Goal: Task Accomplishment & Management: Manage account settings

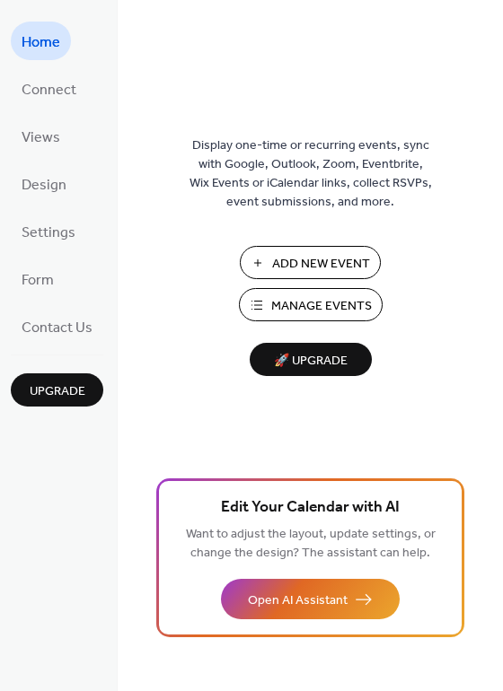
click at [346, 299] on span "Manage Events" at bounding box center [321, 306] width 101 height 19
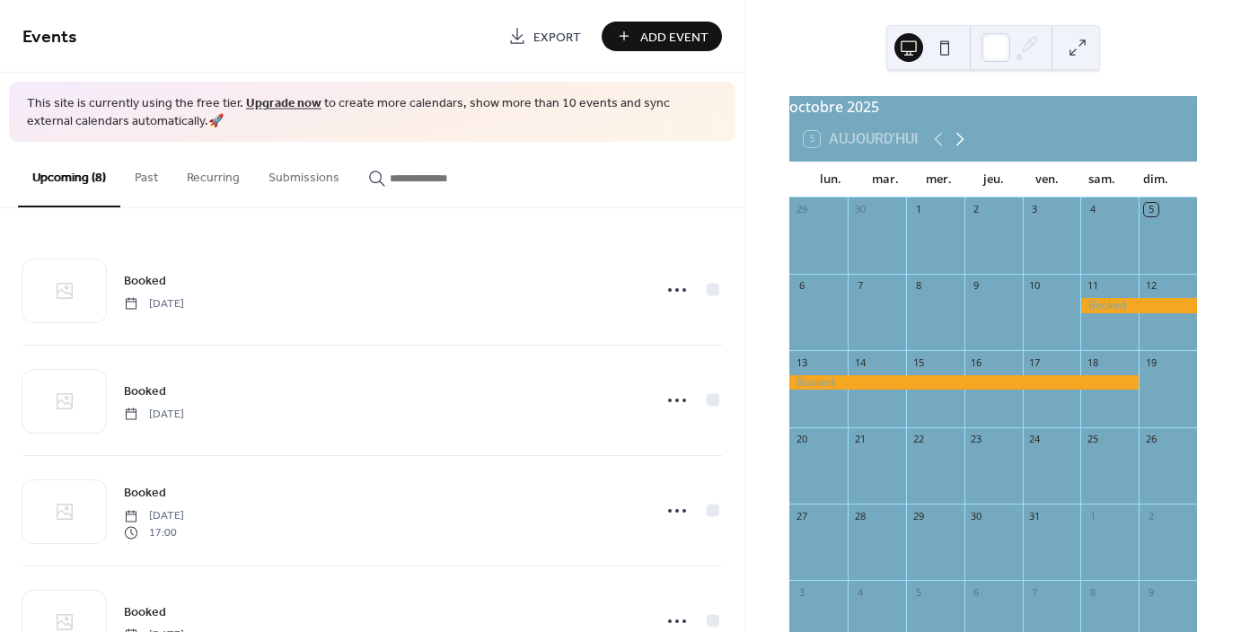
click at [961, 150] on icon at bounding box center [960, 139] width 22 height 22
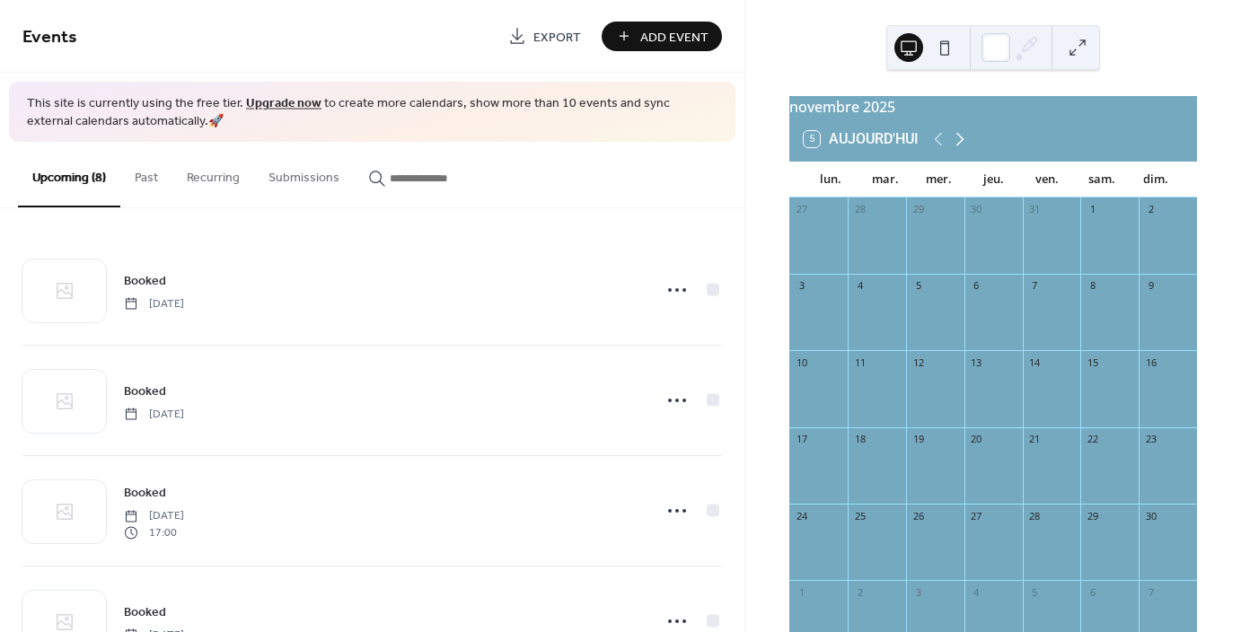
click at [961, 150] on icon at bounding box center [960, 139] width 22 height 22
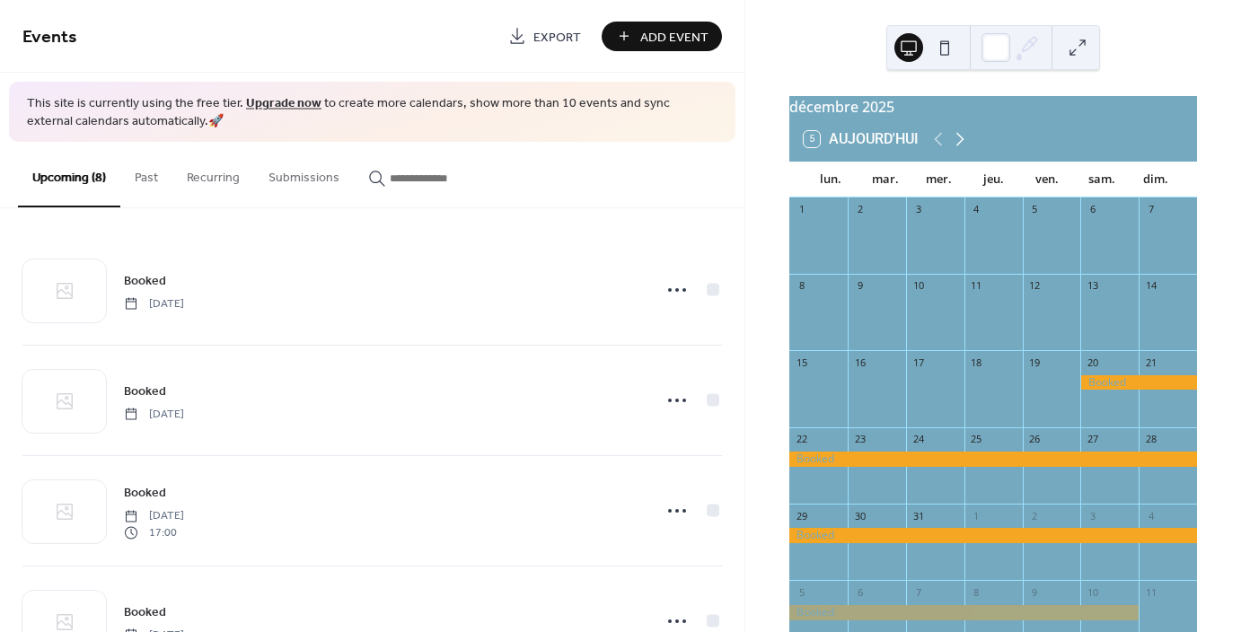
click at [961, 150] on icon at bounding box center [960, 139] width 22 height 22
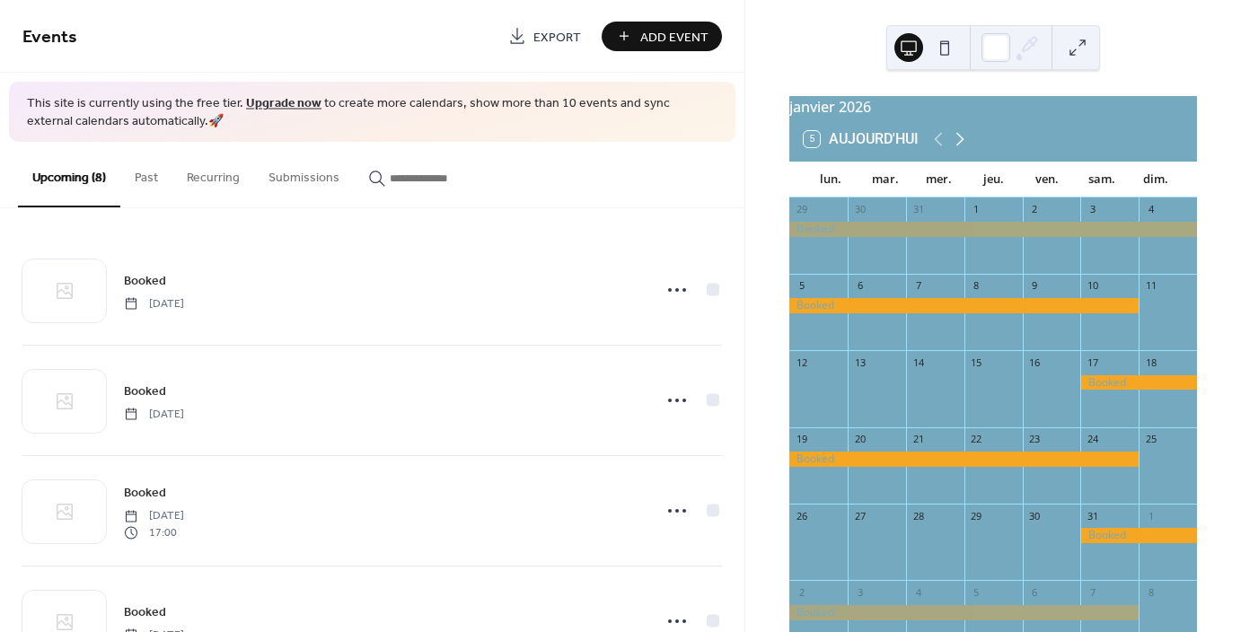
click at [961, 150] on icon at bounding box center [960, 139] width 22 height 22
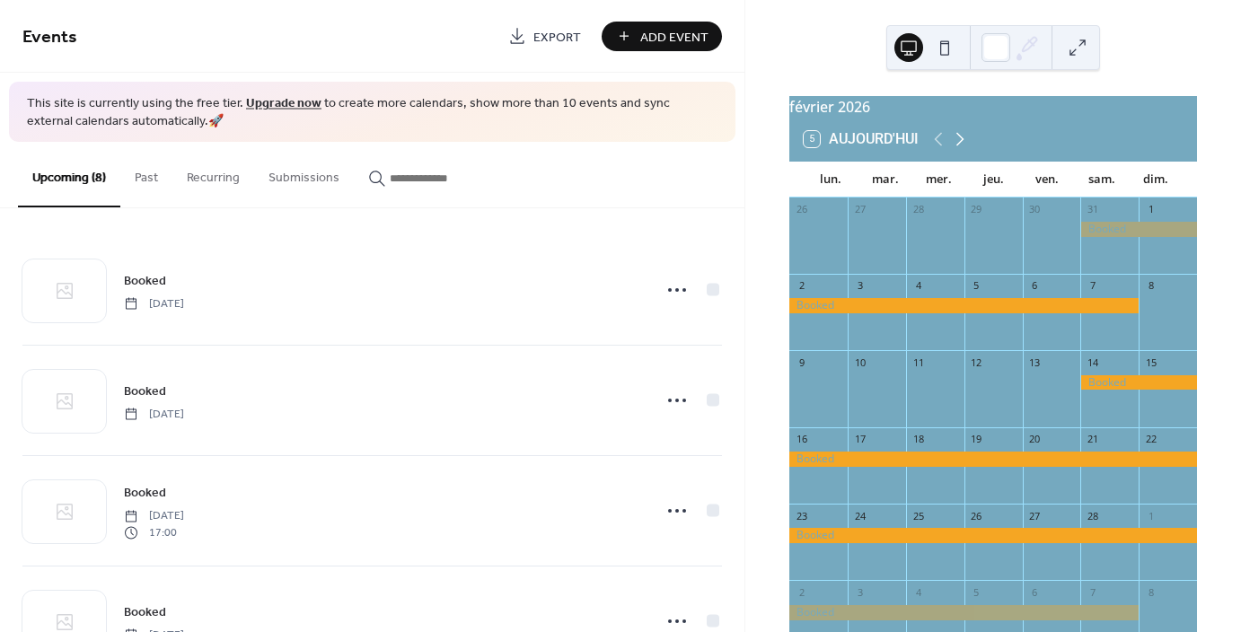
click at [961, 150] on icon at bounding box center [960, 139] width 22 height 22
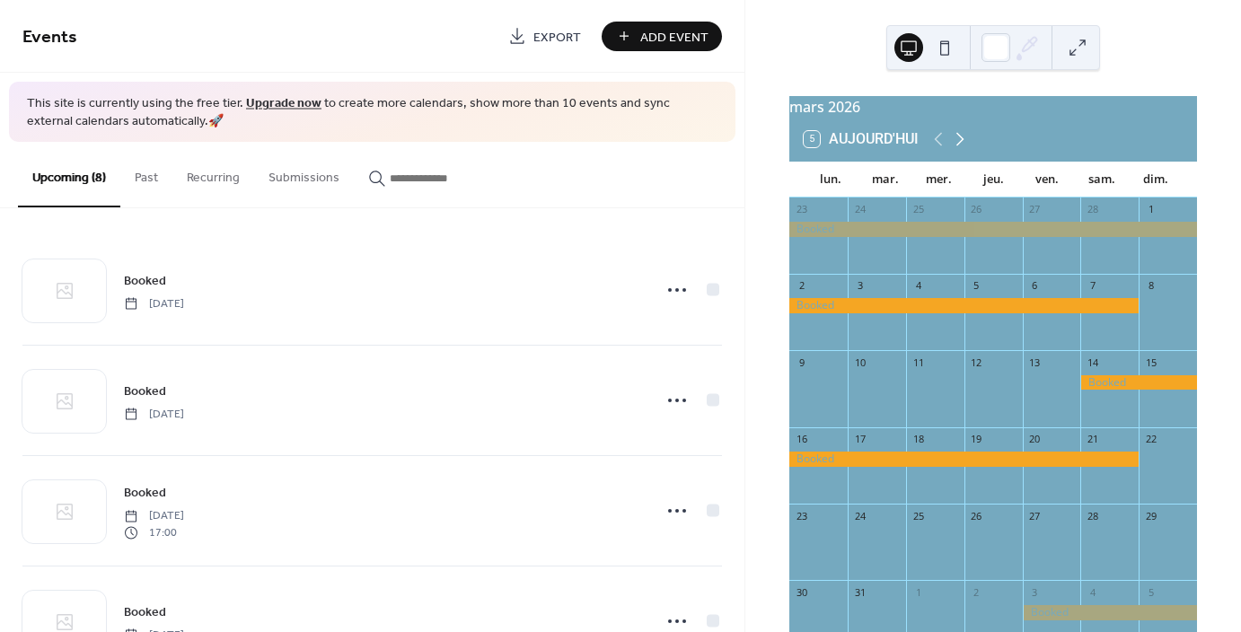
click at [961, 150] on icon at bounding box center [960, 139] width 22 height 22
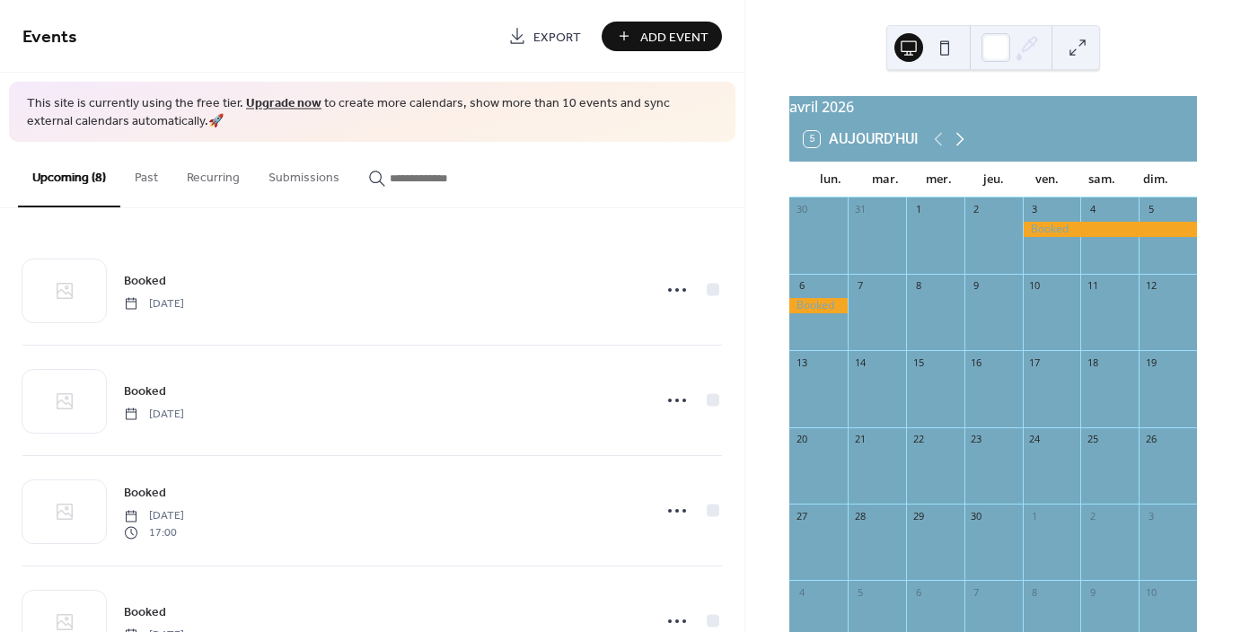
click at [961, 150] on icon at bounding box center [960, 139] width 22 height 22
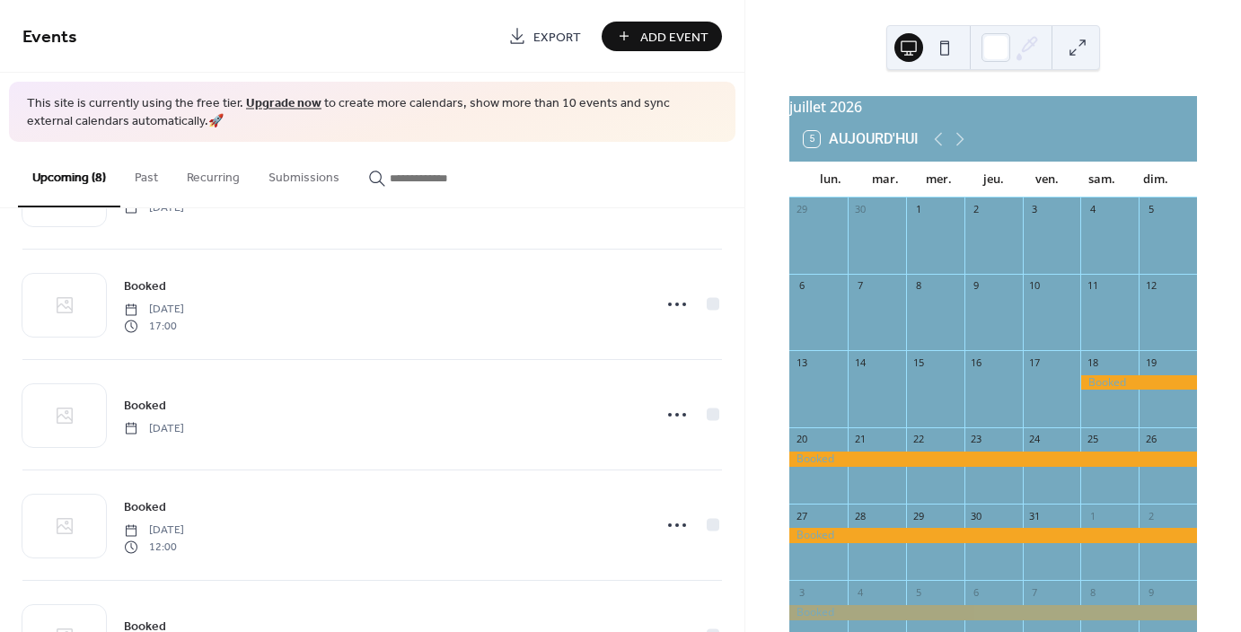
scroll to position [510, 0]
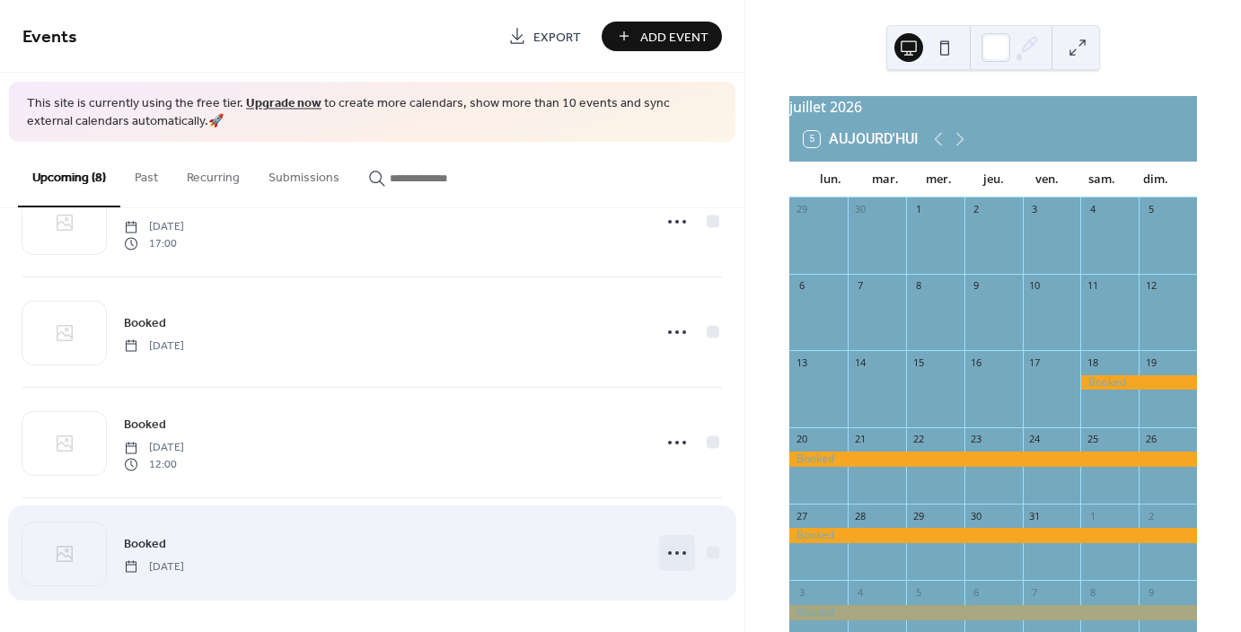
click at [673, 554] on icon at bounding box center [677, 553] width 29 height 29
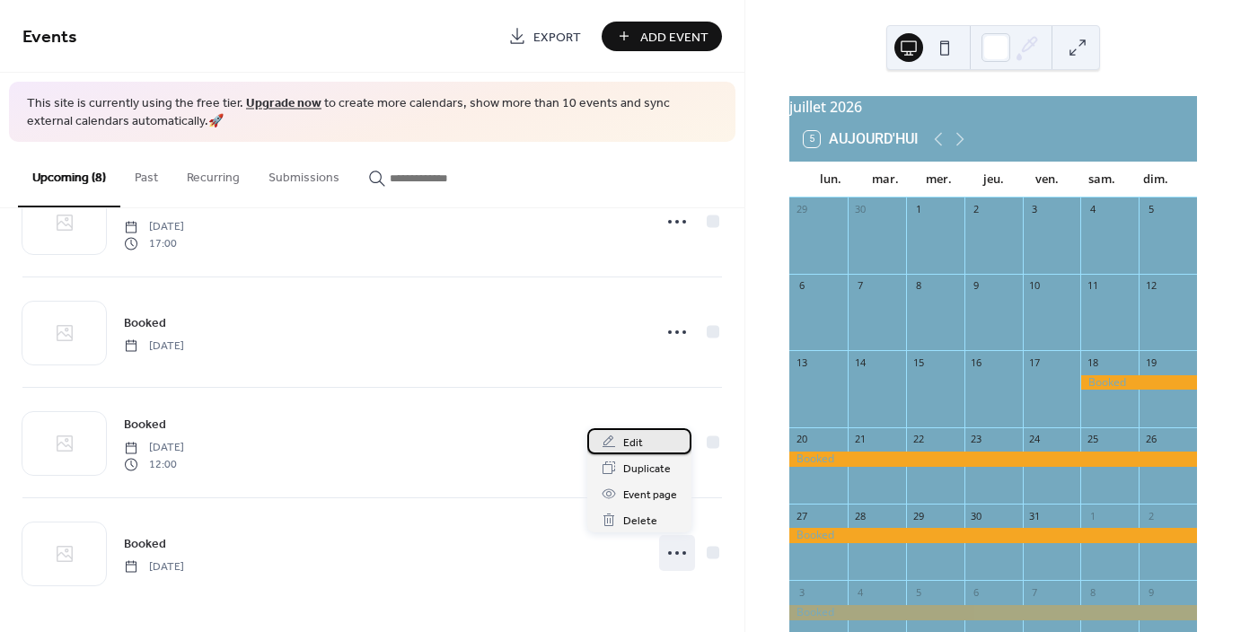
click at [636, 446] on span "Edit" at bounding box center [633, 443] width 20 height 19
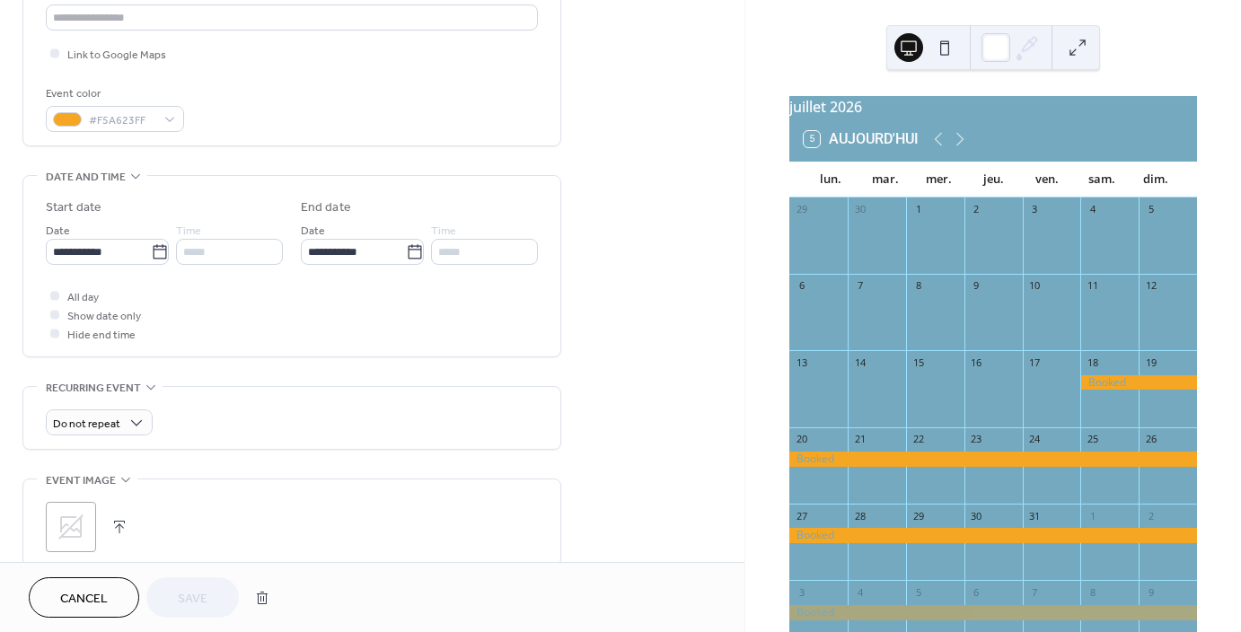
scroll to position [446, 0]
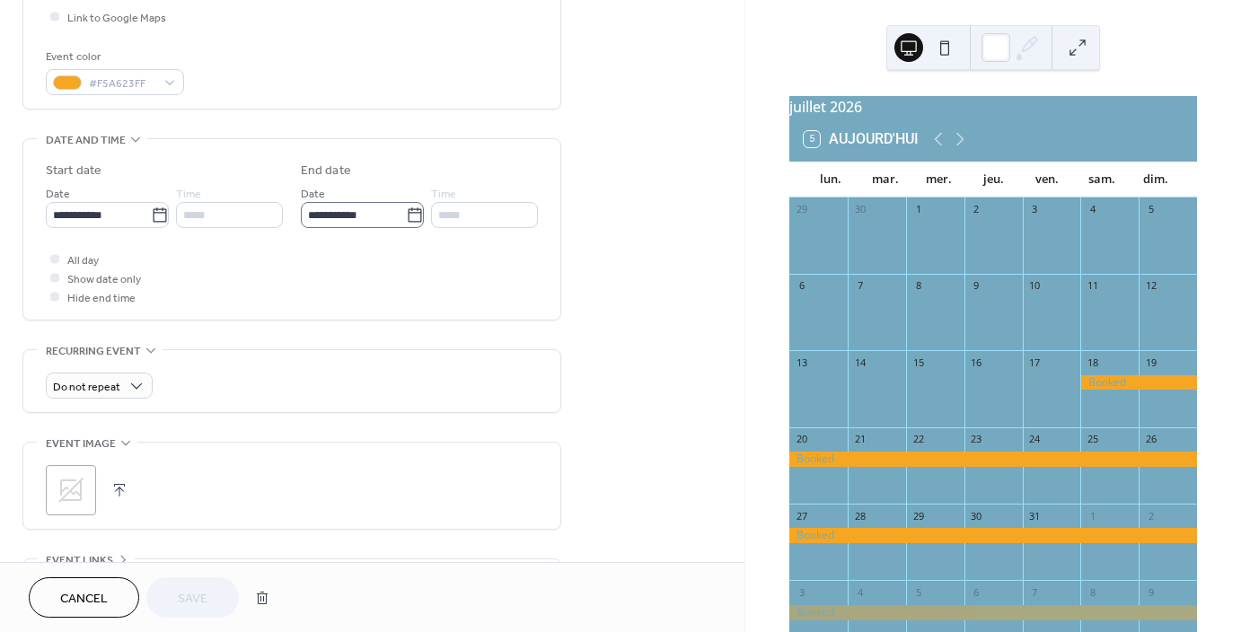
click at [408, 220] on icon at bounding box center [414, 214] width 13 height 14
click at [406, 220] on input "**********" at bounding box center [353, 215] width 105 height 26
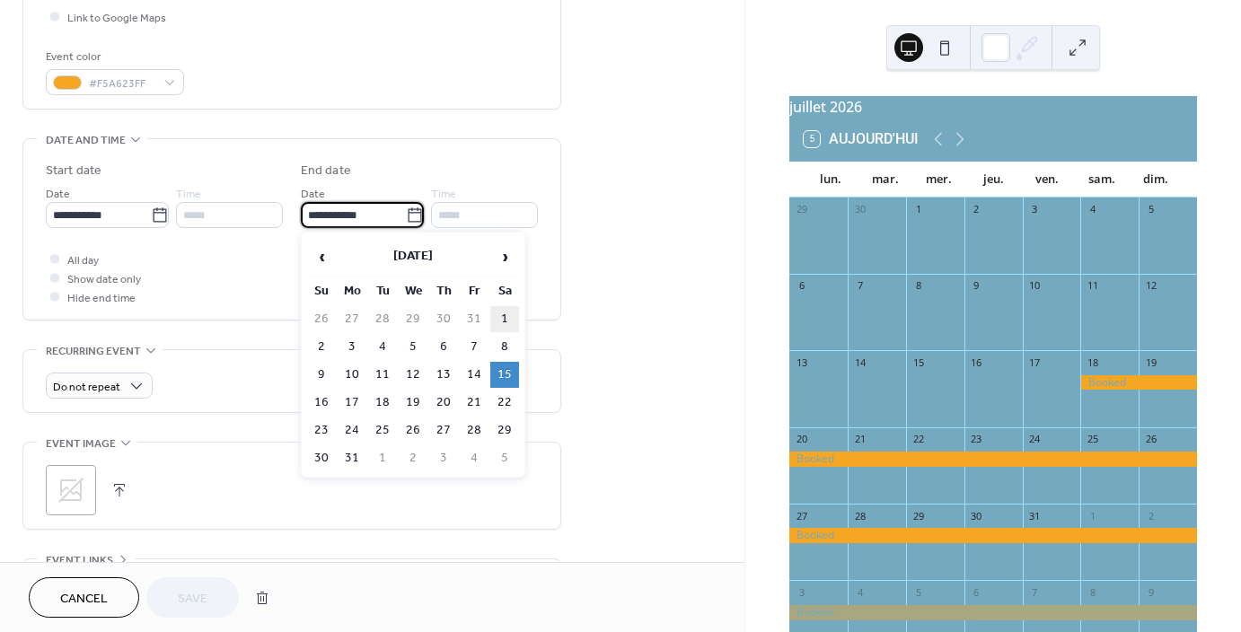
click at [505, 315] on td "1" at bounding box center [504, 319] width 29 height 26
type input "**********"
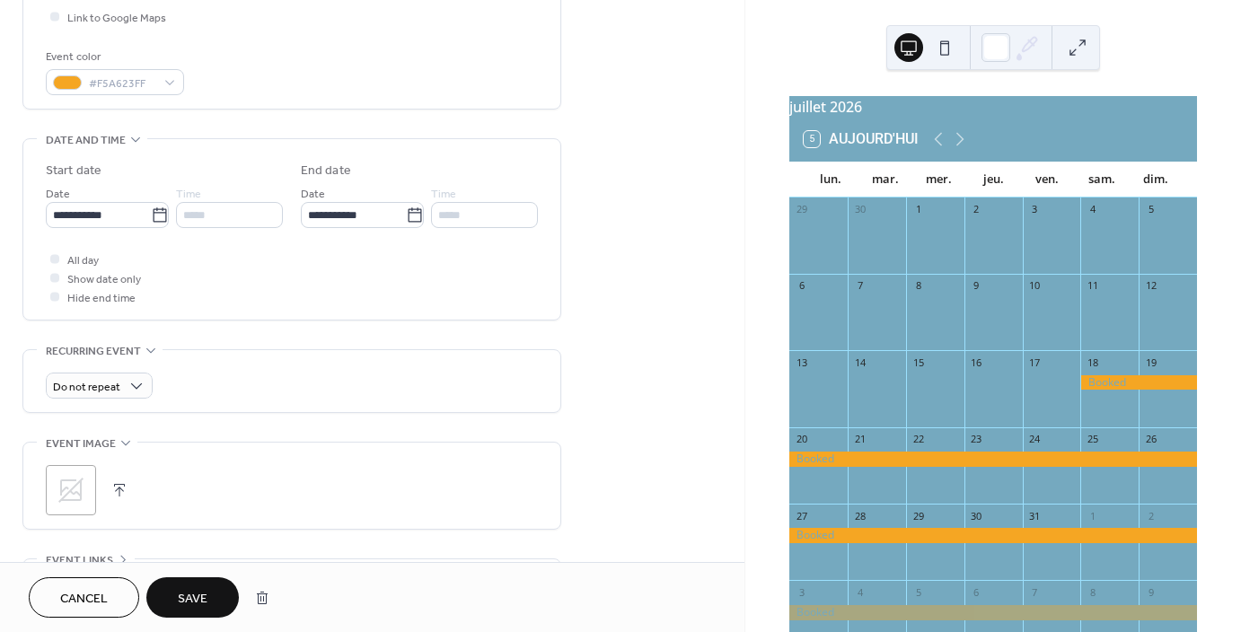
click at [190, 592] on span "Save" at bounding box center [193, 599] width 30 height 19
